Goal: Find specific page/section: Find specific page/section

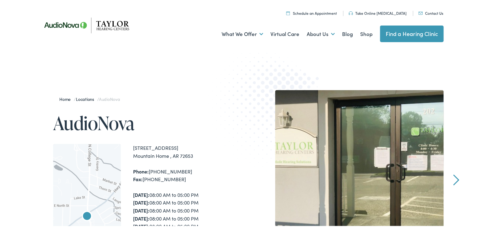
click at [61, 97] on link "Home" at bounding box center [66, 98] width 14 height 6
click at [79, 97] on link "Locations" at bounding box center [86, 98] width 21 height 6
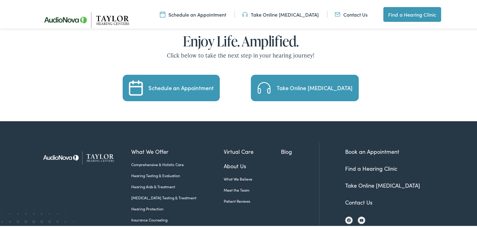
scroll to position [1290, 0]
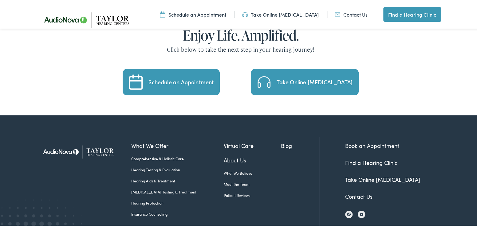
click at [228, 180] on link "Meet the Team" at bounding box center [252, 183] width 57 height 6
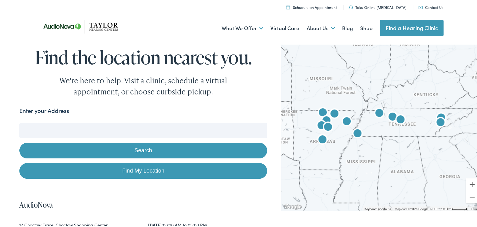
click at [92, 131] on input "Enter your Address" at bounding box center [143, 129] width 248 height 15
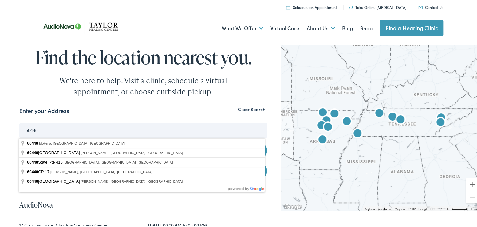
type input "60448"
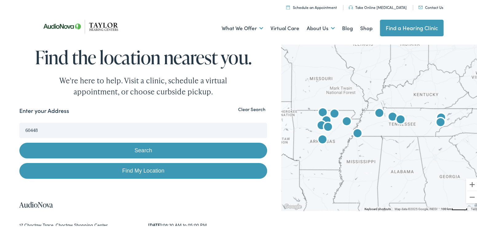
click at [244, 107] on button "Clear Search" at bounding box center [251, 108] width 31 height 6
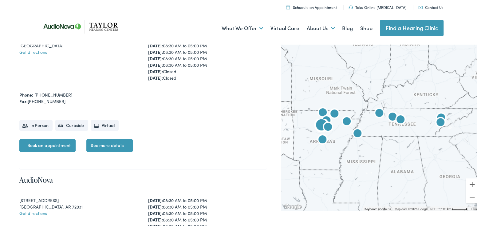
scroll to position [184, 0]
